Goal: Register for event/course

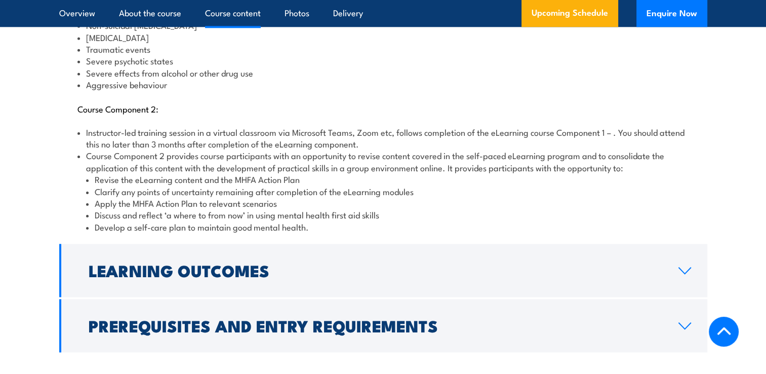
scroll to position [1317, 0]
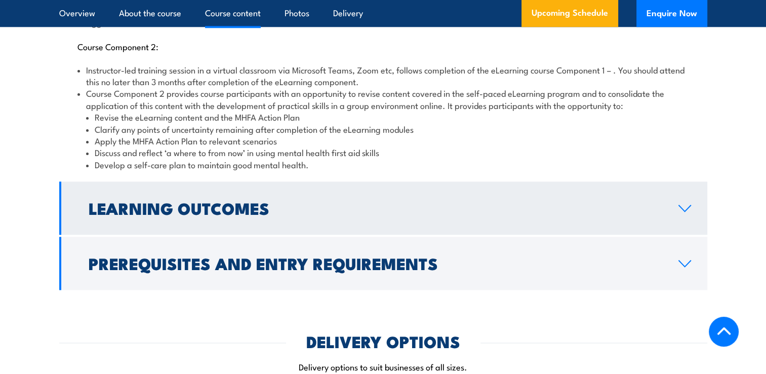
click at [97, 181] on link "Learning Outcomes" at bounding box center [383, 207] width 648 height 53
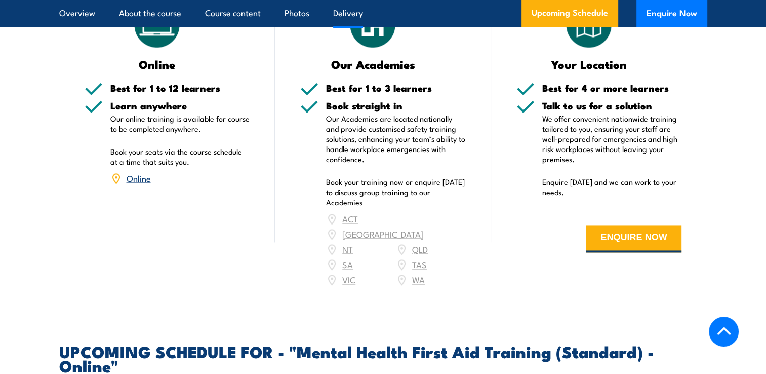
scroll to position [1474, 0]
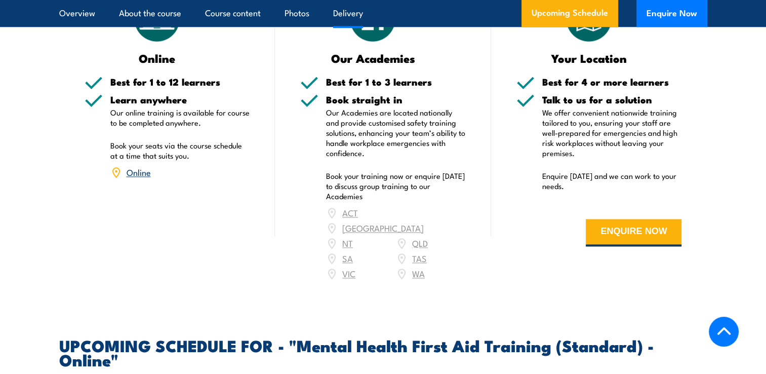
click at [421, 215] on div "ACT [GEOGRAPHIC_DATA] NT [GEOGRAPHIC_DATA] SA TAS [GEOGRAPHIC_DATA] [GEOGRAPHIC…" at bounding box center [396, 243] width 140 height 76
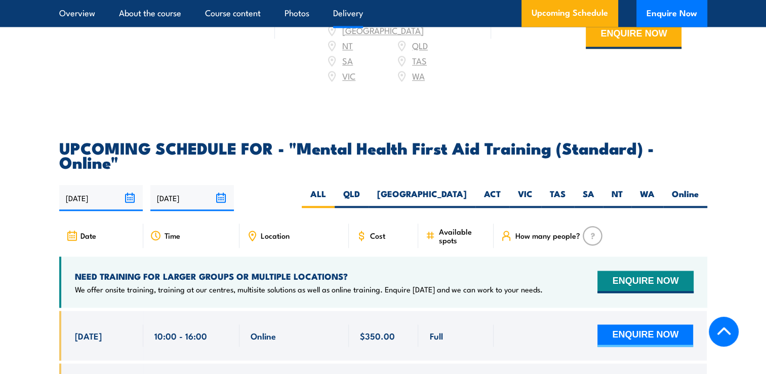
scroll to position [1676, 0]
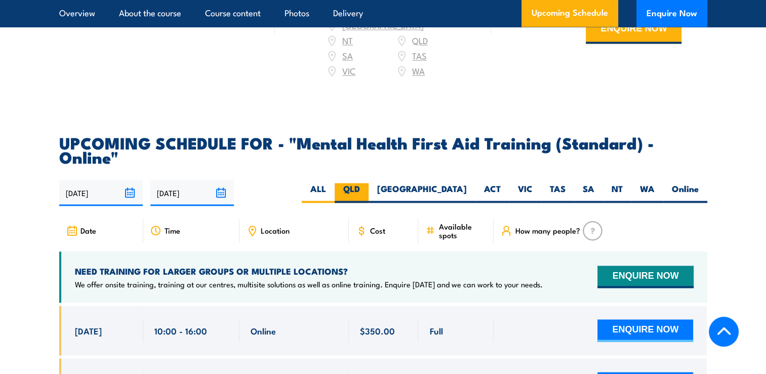
click at [369, 183] on label "QLD" at bounding box center [352, 193] width 34 height 20
click at [367, 183] on input "QLD" at bounding box center [363, 186] width 7 height 7
radio input "true"
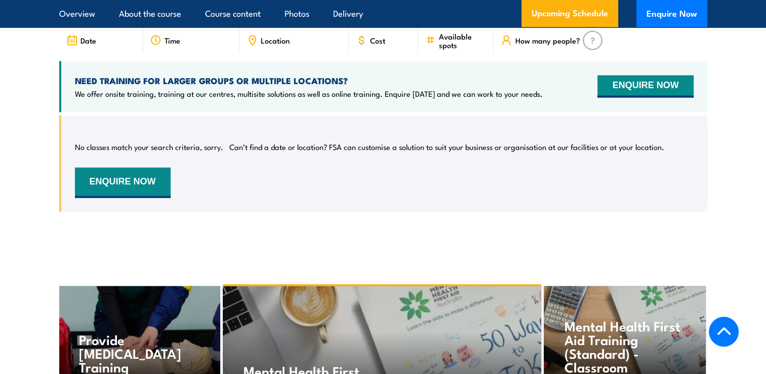
scroll to position [2028, 0]
